Goal: Find specific page/section: Find specific page/section

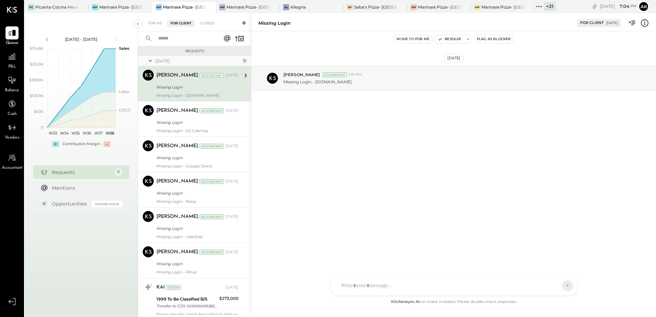
click at [540, 8] on icon at bounding box center [538, 6] width 9 height 9
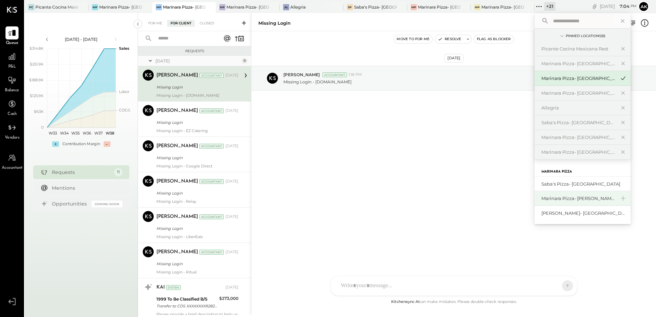
click at [563, 198] on div "Marinara Pizza- [PERSON_NAME]" at bounding box center [578, 198] width 74 height 7
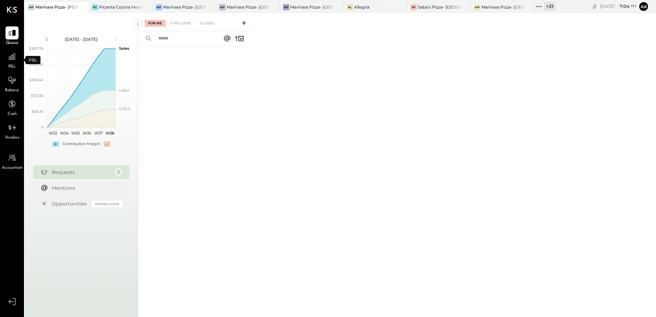
click at [14, 66] on span "P&L" at bounding box center [12, 67] width 8 height 6
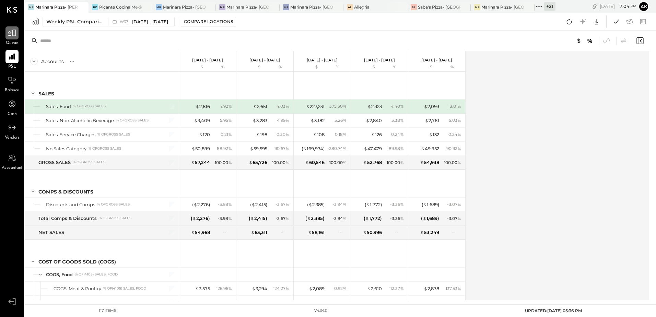
click at [17, 36] on div at bounding box center [11, 32] width 13 height 13
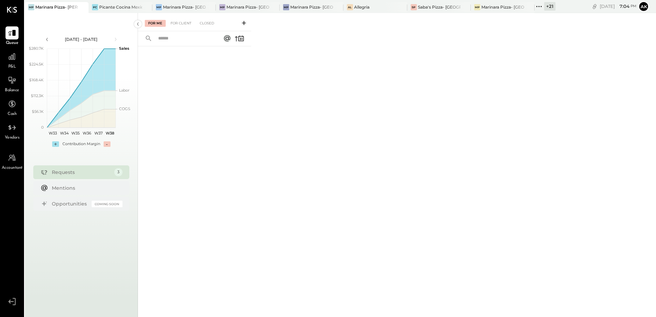
click at [182, 18] on div "For Me For Client Closed" at bounding box center [194, 22] width 113 height 18
click at [182, 21] on div "For Client" at bounding box center [181, 23] width 28 height 7
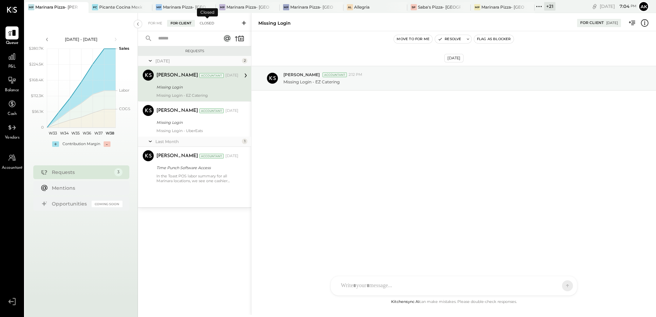
click at [207, 22] on div "Closed" at bounding box center [206, 23] width 21 height 7
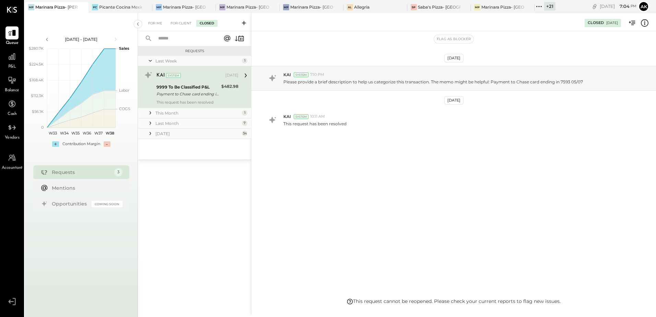
click at [152, 111] on icon at bounding box center [150, 112] width 7 height 7
click at [153, 165] on icon at bounding box center [150, 165] width 7 height 7
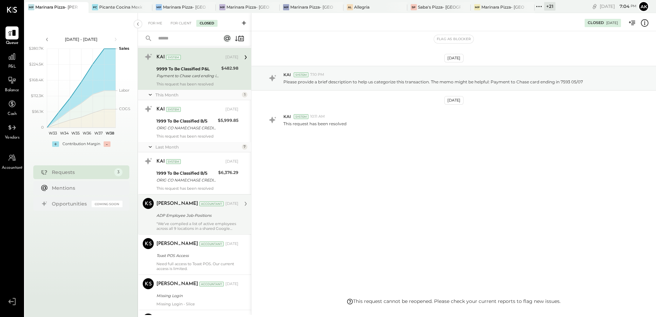
scroll to position [69, 0]
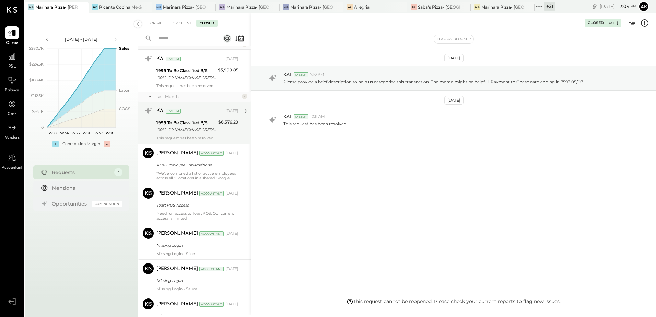
click at [196, 129] on div "ORIG CO NAME:CHASE CREDIT CRD ORIG ID:4760039224 DESC DATE:250720 CO ENTRY DESC…" at bounding box center [186, 129] width 60 height 7
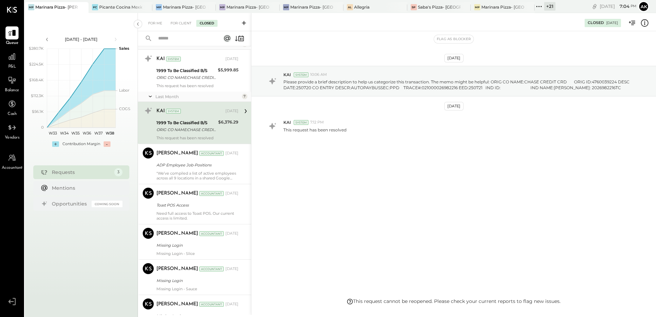
click at [145, 92] on div "Last Month 7" at bounding box center [194, 97] width 113 height 10
click at [149, 96] on icon at bounding box center [150, 96] width 3 height 1
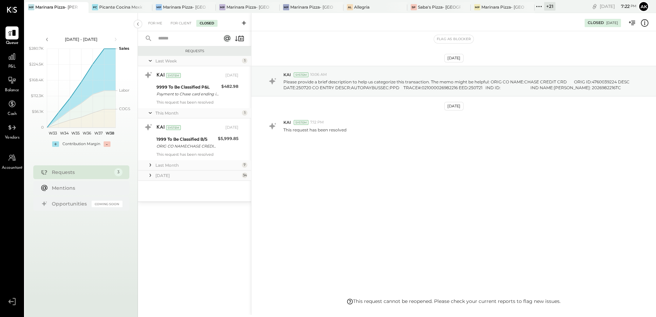
click at [539, 5] on icon at bounding box center [538, 6] width 9 height 9
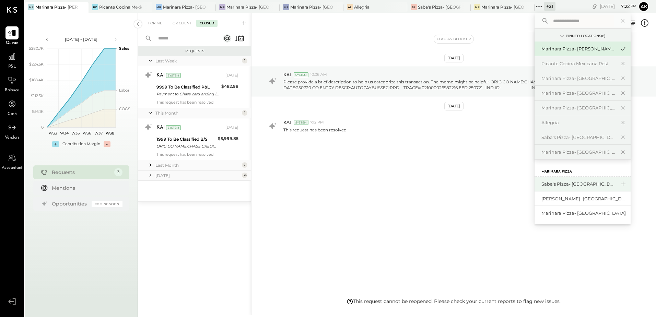
click at [570, 183] on div "Saba's Pizza- [GEOGRAPHIC_DATA]" at bounding box center [578, 184] width 74 height 7
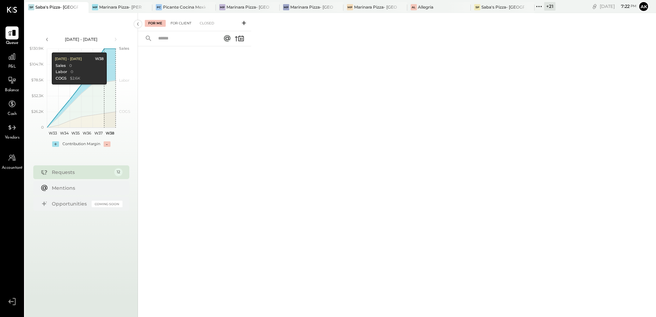
click at [184, 25] on div "For Client" at bounding box center [181, 23] width 28 height 7
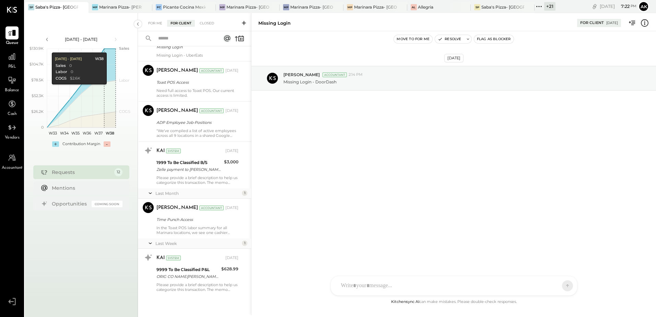
scroll to position [46, 0]
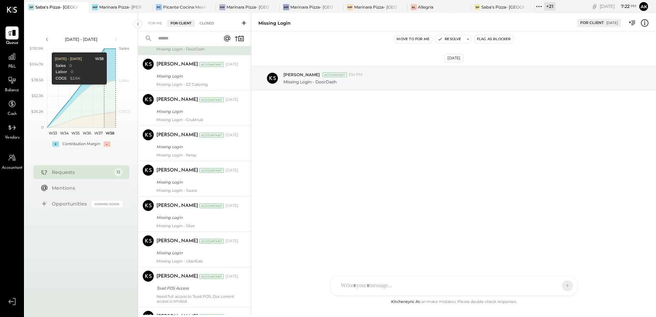
click at [204, 24] on div "Closed" at bounding box center [206, 23] width 21 height 7
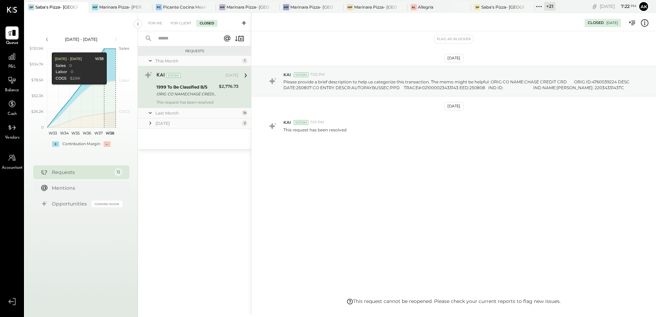
click at [153, 121] on icon at bounding box center [150, 123] width 7 height 7
click at [153, 112] on icon at bounding box center [150, 112] width 7 height 17
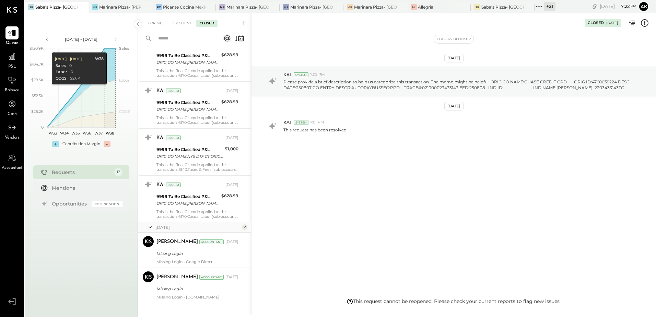
scroll to position [556, 0]
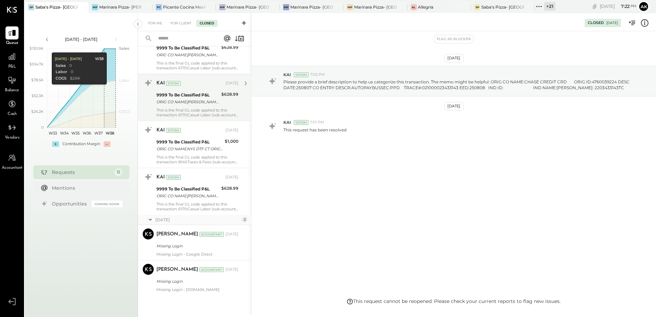
click at [201, 106] on div "KAI System [DATE] 9999 To Be Classified P&L ORIG CO NAME:[PERSON_NAME] ORIG ID:…" at bounding box center [197, 97] width 82 height 40
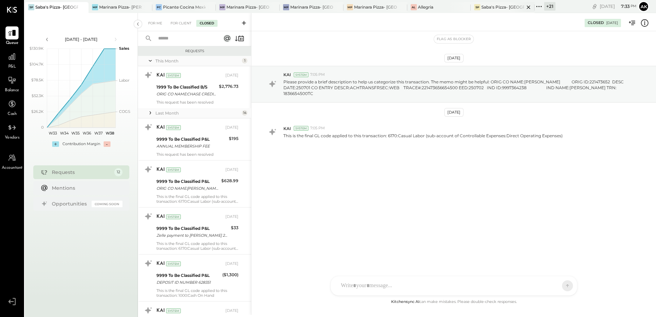
click at [487, 7] on div "Saba's Pizza- [GEOGRAPHIC_DATA]" at bounding box center [502, 7] width 43 height 6
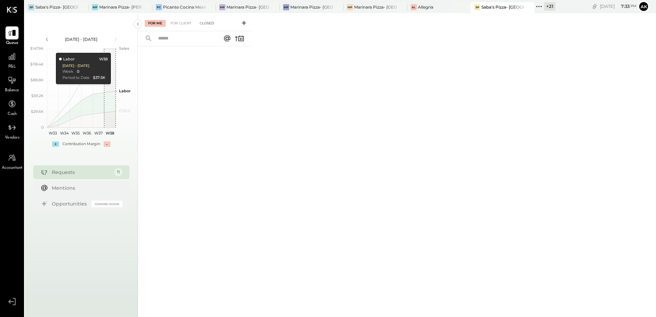
click at [206, 24] on div "Closed" at bounding box center [206, 23] width 21 height 7
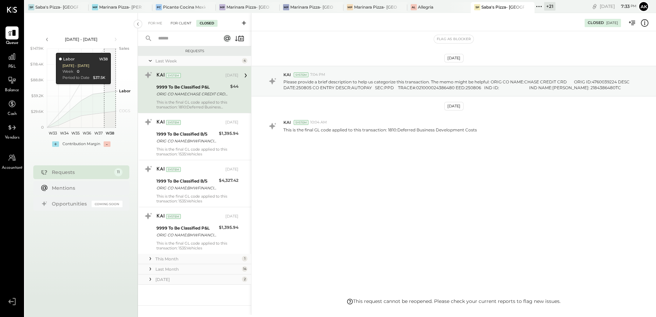
click at [177, 23] on div "For Client" at bounding box center [181, 23] width 28 height 7
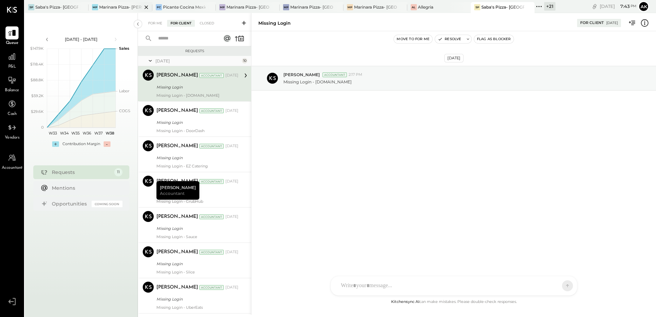
click at [117, 7] on div "Marinara Pizza- [PERSON_NAME]" at bounding box center [120, 7] width 43 height 6
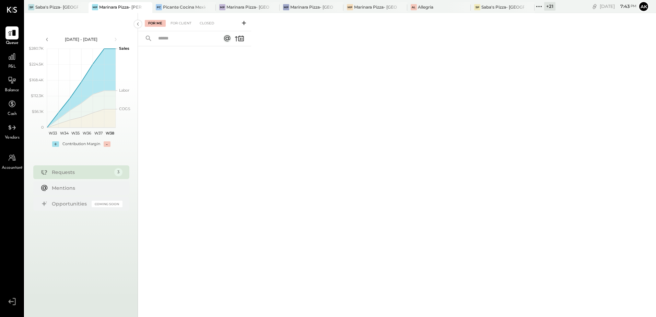
click at [540, 7] on icon at bounding box center [538, 6] width 9 height 9
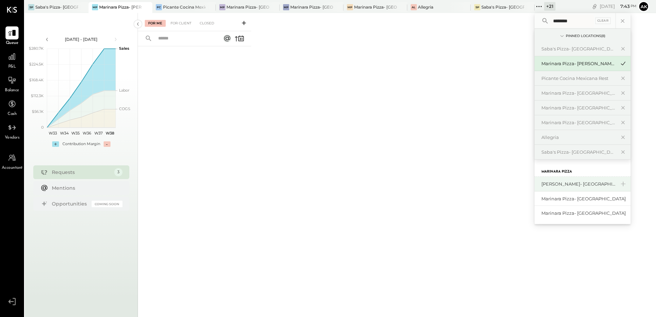
type input "********"
click at [587, 185] on div "[PERSON_NAME]- [GEOGRAPHIC_DATA]" at bounding box center [578, 184] width 74 height 7
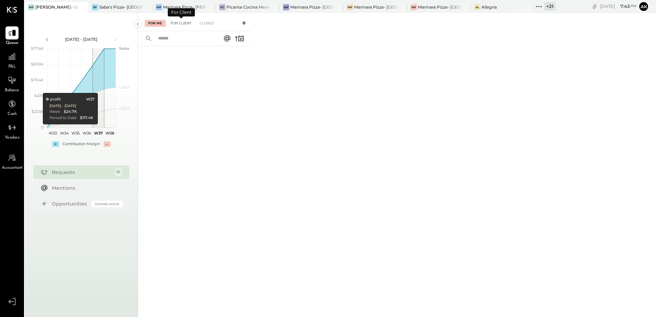
click at [188, 25] on div "For Client" at bounding box center [181, 23] width 28 height 7
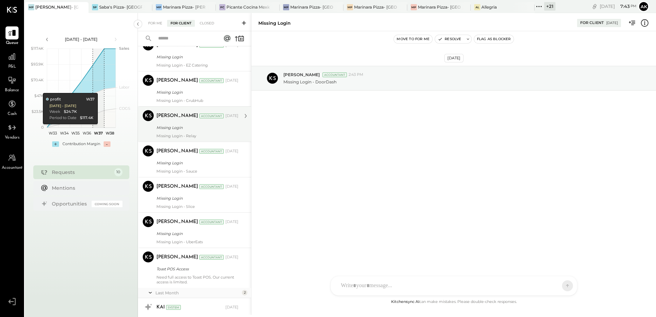
scroll to position [155, 0]
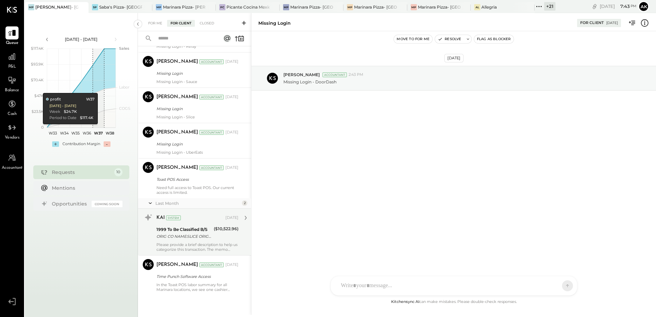
click at [197, 242] on div "Please provide a brief description to help us categorize this transaction. The …" at bounding box center [197, 247] width 82 height 10
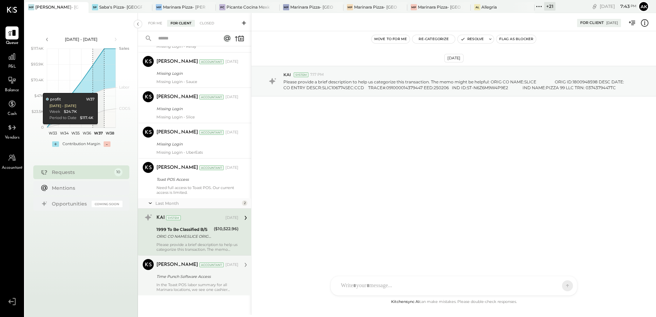
click at [209, 273] on div "Time Punch Software Access" at bounding box center [196, 276] width 80 height 7
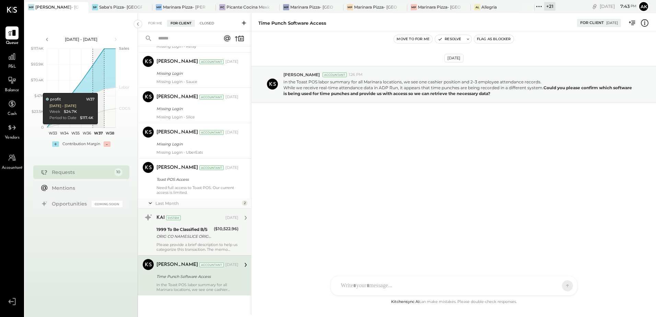
click at [205, 23] on div "Closed" at bounding box center [206, 23] width 21 height 7
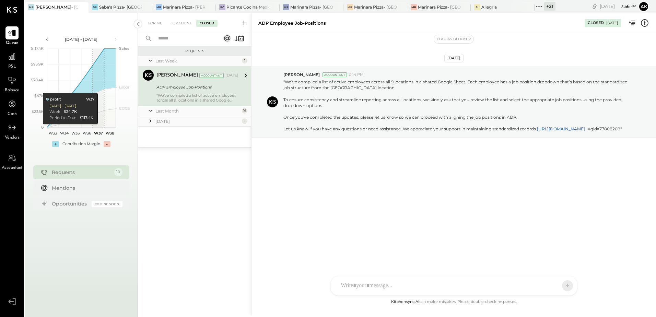
click at [539, 6] on icon at bounding box center [538, 6] width 1 height 1
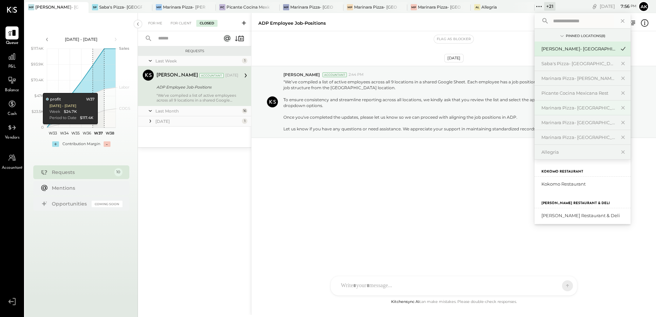
click at [585, 106] on div "Marinara Pizza- [GEOGRAPHIC_DATA]" at bounding box center [578, 108] width 74 height 7
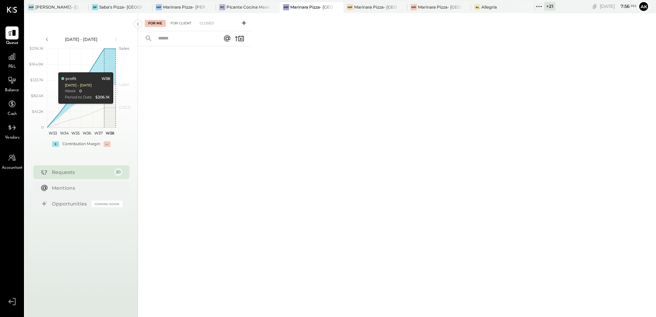
click at [181, 24] on div "For Client" at bounding box center [181, 23] width 28 height 7
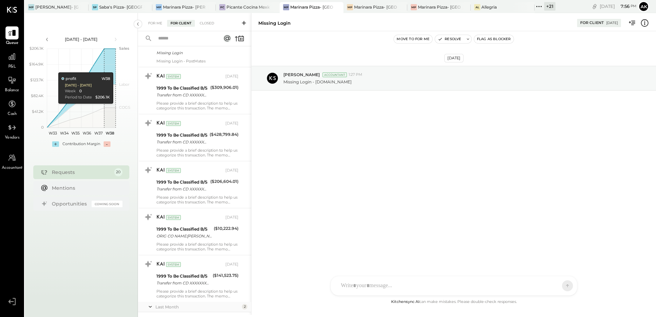
scroll to position [366, 0]
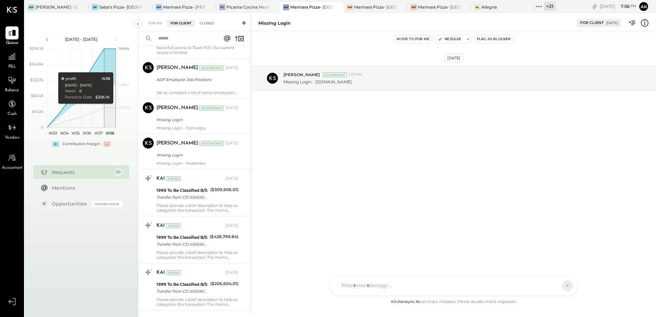
click at [215, 22] on div "Closed" at bounding box center [206, 23] width 21 height 7
